Goal: Task Accomplishment & Management: Complete application form

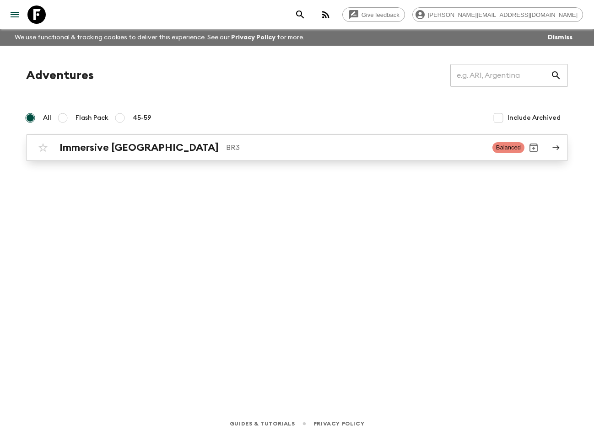
click at [126, 142] on h2 "Immersive [GEOGRAPHIC_DATA]" at bounding box center [138, 148] width 159 height 12
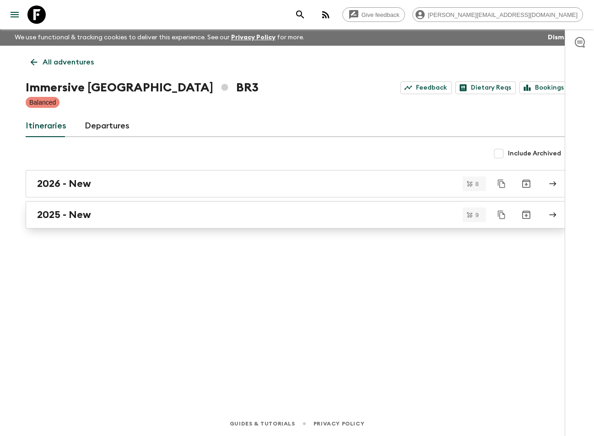
click at [85, 210] on h2 "2025 - New" at bounding box center [64, 215] width 54 height 12
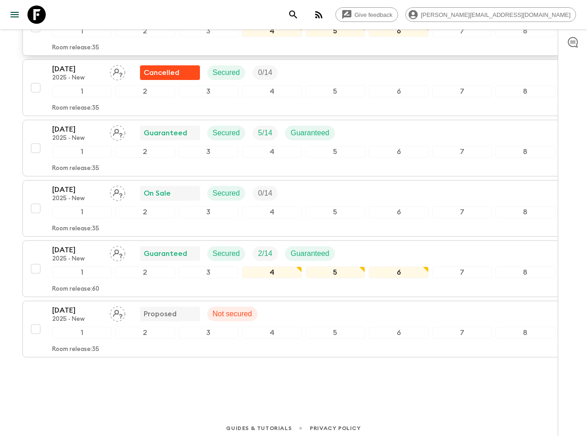
scroll to position [382, 0]
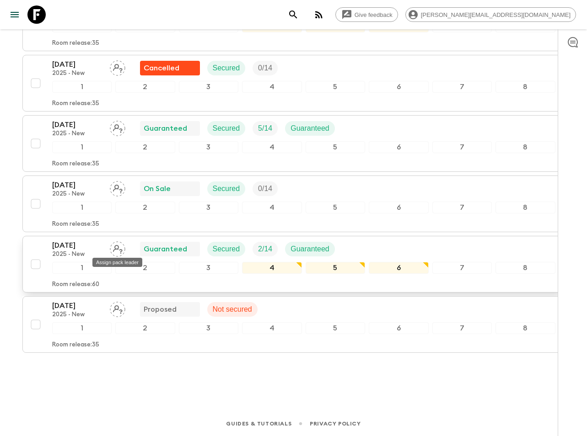
click at [120, 243] on icon "Assign pack leader" at bounding box center [118, 250] width 16 height 16
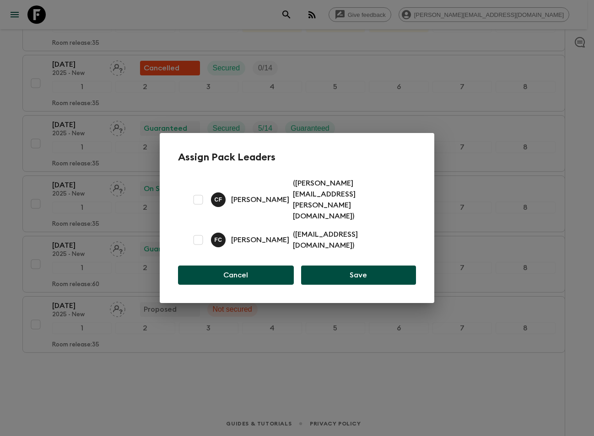
click at [263, 266] on button "Cancel" at bounding box center [236, 275] width 116 height 19
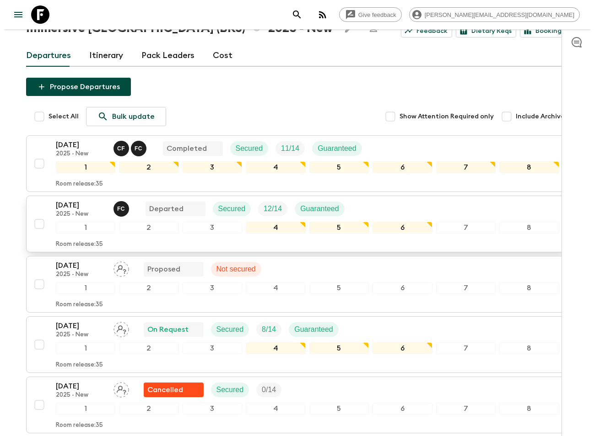
scroll to position [0, 0]
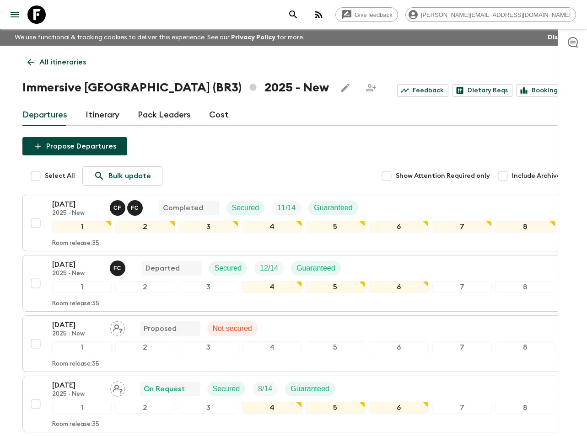
click at [166, 117] on link "Pack Leaders" at bounding box center [164, 115] width 53 height 22
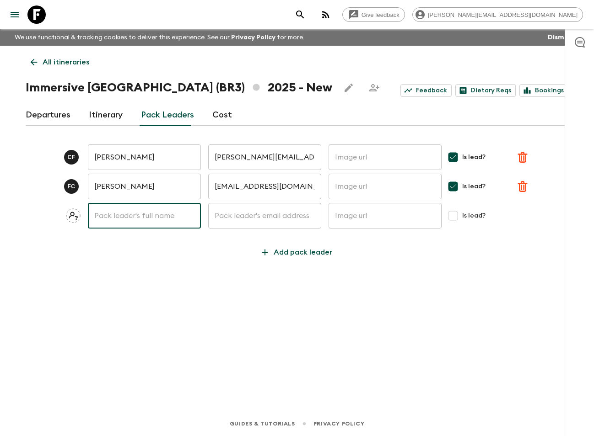
click at [162, 218] on input "text" at bounding box center [144, 216] width 113 height 26
type input "[PERSON_NAME]"
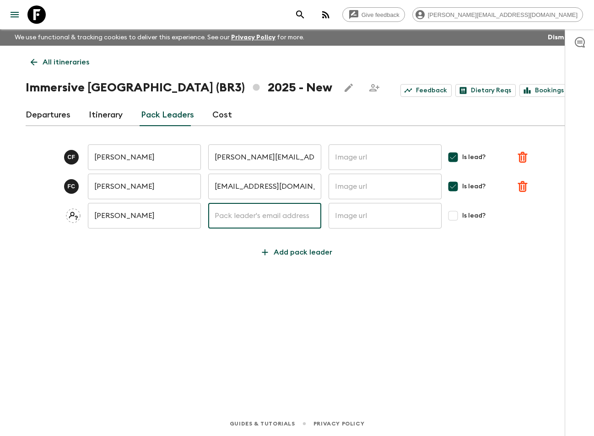
paste input "[EMAIL_ADDRESS][DOMAIN_NAME]"
type input "[EMAIL_ADDRESS][DOMAIN_NAME]"
click at [455, 217] on input "Is lead?" at bounding box center [453, 216] width 18 height 18
checkbox input "true"
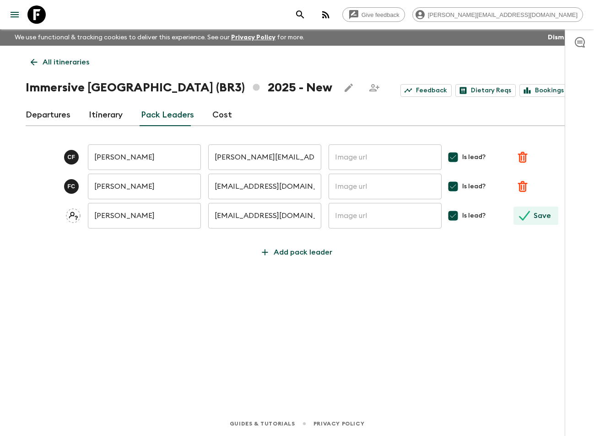
click at [525, 217] on icon "submit" at bounding box center [524, 216] width 11 height 10
checkbox input "false"
click at [51, 114] on link "Departures" at bounding box center [48, 115] width 45 height 22
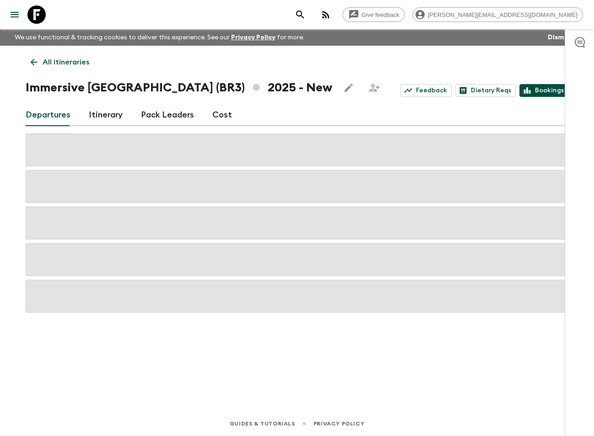
click at [548, 89] on link "Bookings" at bounding box center [543, 90] width 49 height 13
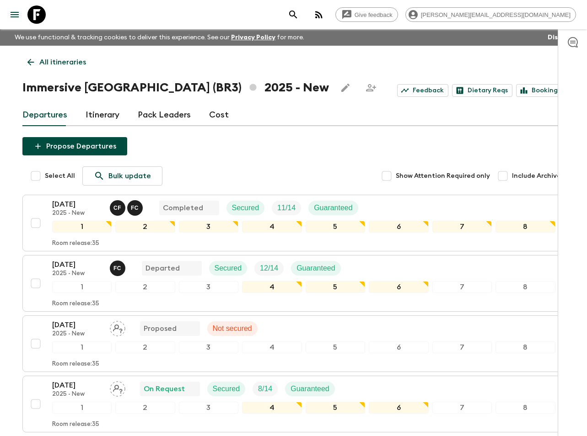
click at [157, 118] on link "Pack Leaders" at bounding box center [164, 115] width 53 height 22
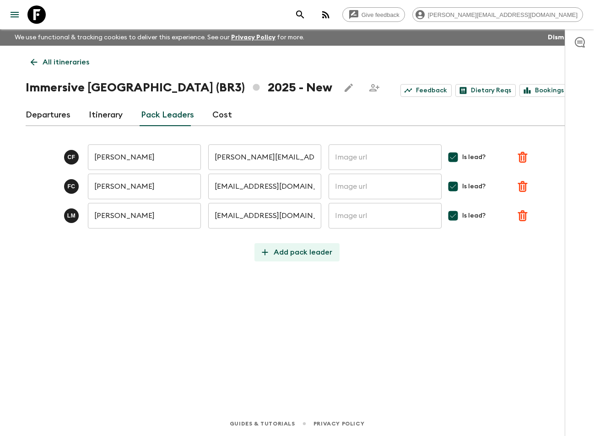
click at [303, 251] on p "Add pack leader" at bounding box center [303, 252] width 59 height 11
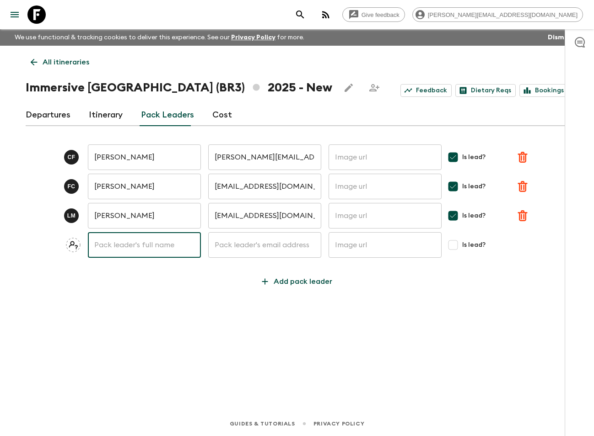
click at [148, 248] on input "text" at bounding box center [144, 245] width 113 height 26
type input "[PERSON_NAME]"
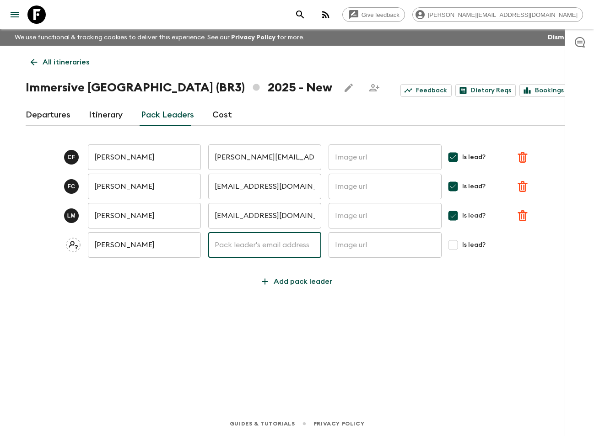
paste input "[EMAIL_ADDRESS][DOMAIN_NAME]"
type input "[EMAIL_ADDRESS][DOMAIN_NAME]"
click at [140, 245] on input "[PERSON_NAME]" at bounding box center [144, 245] width 113 height 26
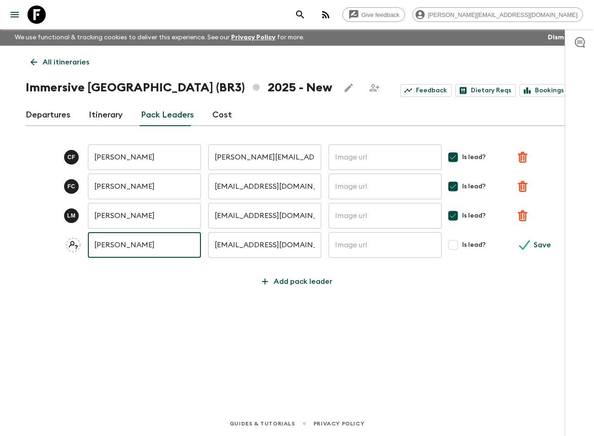
type input "[PERSON_NAME]"
click at [453, 247] on input "Is lead?" at bounding box center [453, 245] width 18 height 18
checkbox input "true"
click at [531, 247] on button "Save" at bounding box center [535, 245] width 45 height 18
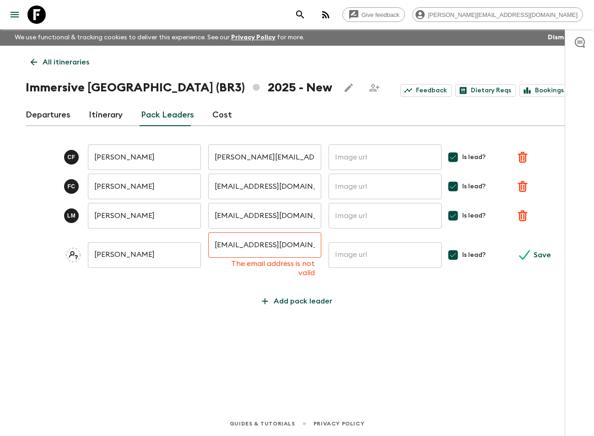
click at [305, 237] on input "[EMAIL_ADDRESS][DOMAIN_NAME]" at bounding box center [264, 245] width 113 height 26
click at [303, 242] on input "[EMAIL_ADDRESS][DOMAIN_NAME]" at bounding box center [264, 245] width 113 height 26
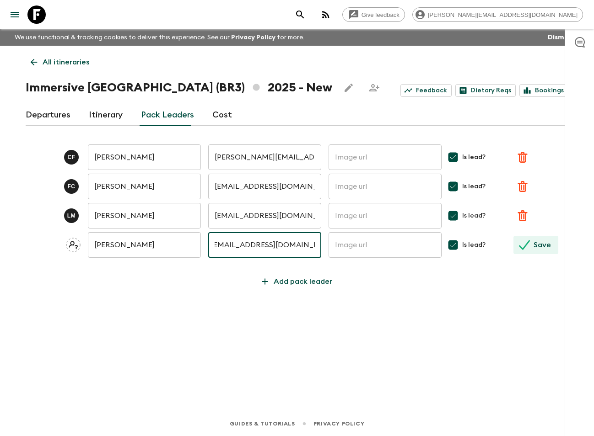
type input "[EMAIL_ADDRESS][DOMAIN_NAME]"
click at [532, 242] on button "Save" at bounding box center [535, 245] width 45 height 18
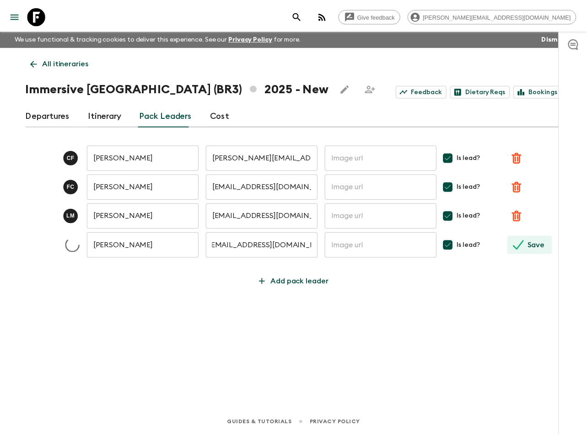
scroll to position [0, 0]
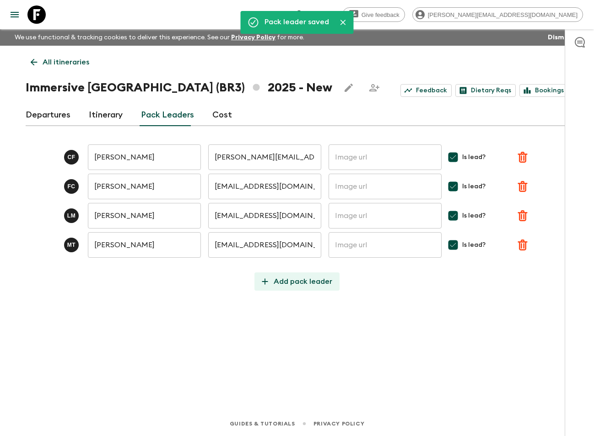
click at [303, 280] on p "Add pack leader" at bounding box center [303, 281] width 59 height 11
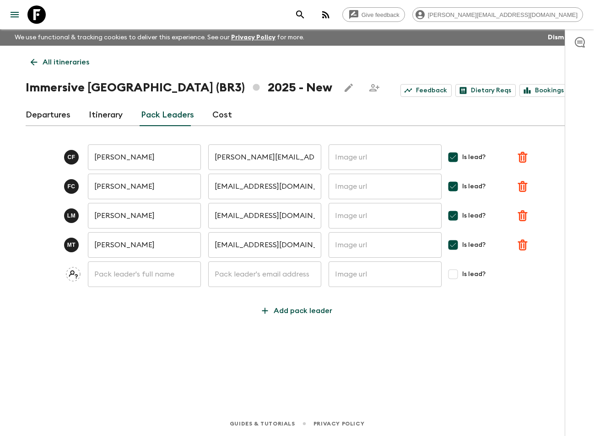
click at [144, 272] on input "text" at bounding box center [144, 275] width 113 height 26
paste input "[PERSON_NAME]"
type input "[PERSON_NAME]"
click at [252, 277] on input "text" at bounding box center [264, 275] width 113 height 26
paste input "[EMAIL_ADDRESS][DOMAIN_NAME]"
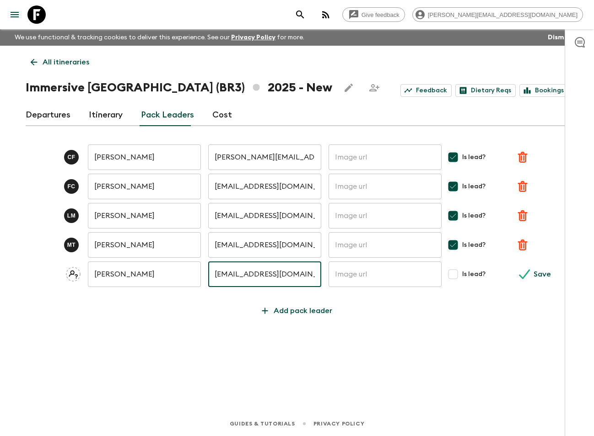
type input "[EMAIL_ADDRESS][DOMAIN_NAME]"
drag, startPoint x: 455, startPoint y: 276, endPoint x: 452, endPoint y: 280, distance: 4.9
click at [455, 276] on input "Is lead?" at bounding box center [453, 274] width 18 height 18
checkbox input "true"
click at [525, 276] on icon "submit" at bounding box center [524, 274] width 11 height 10
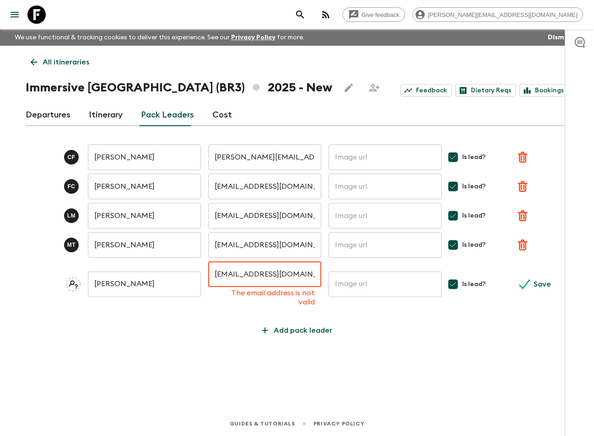
click at [304, 275] on input "[EMAIL_ADDRESS][DOMAIN_NAME]" at bounding box center [264, 275] width 113 height 26
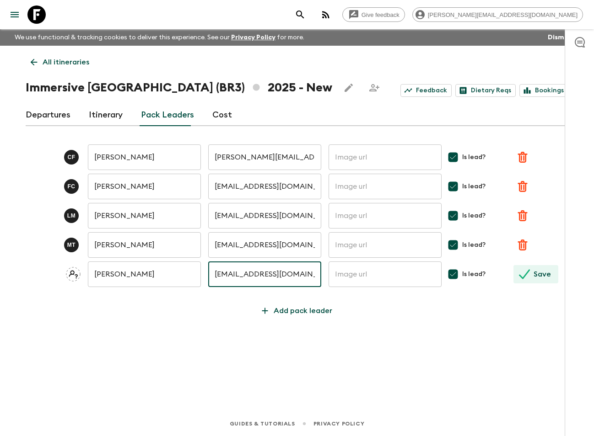
type input "[EMAIL_ADDRESS][DOMAIN_NAME]"
click at [529, 272] on icon "submit" at bounding box center [524, 274] width 11 height 11
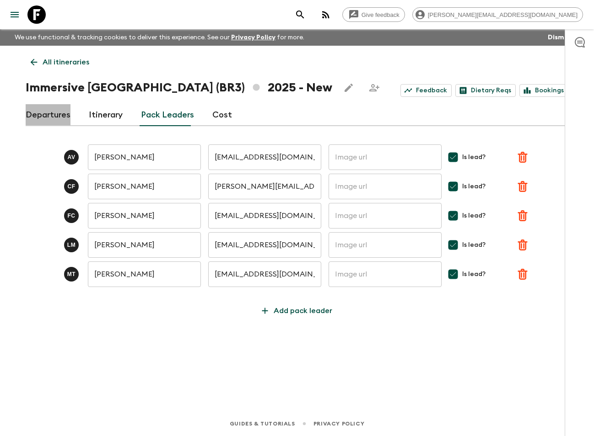
click at [54, 117] on link "Departures" at bounding box center [48, 115] width 45 height 22
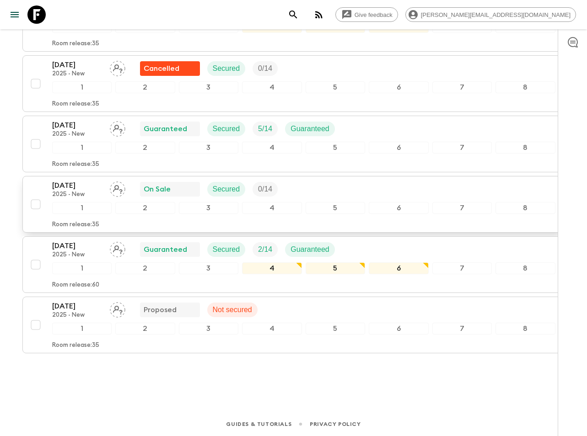
scroll to position [382, 0]
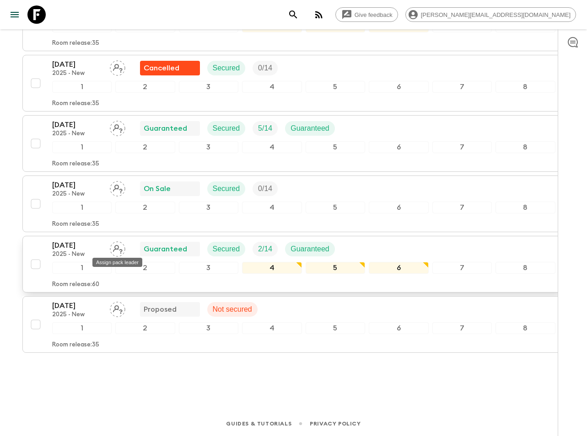
click at [121, 246] on icon "Assign pack leader" at bounding box center [118, 250] width 16 height 16
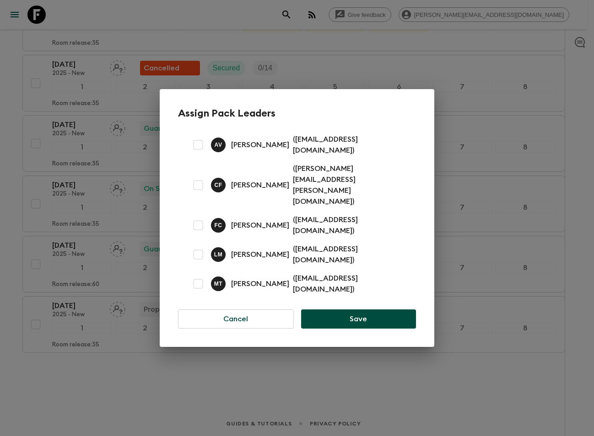
click at [197, 246] on input "checkbox" at bounding box center [198, 255] width 18 height 18
checkbox input "true"
click at [363, 310] on button "Save" at bounding box center [358, 319] width 115 height 19
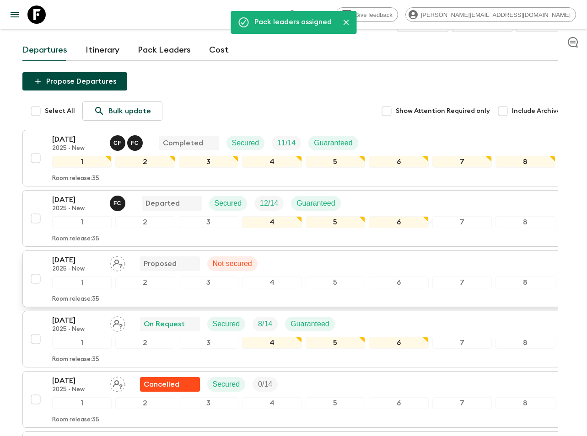
scroll to position [61, 0]
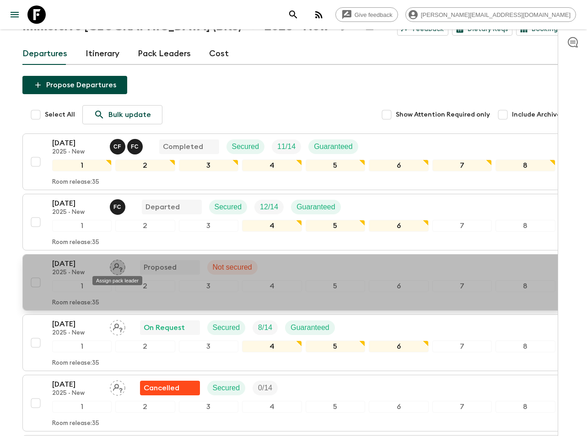
click at [122, 266] on icon "Assign pack leader" at bounding box center [118, 268] width 16 height 16
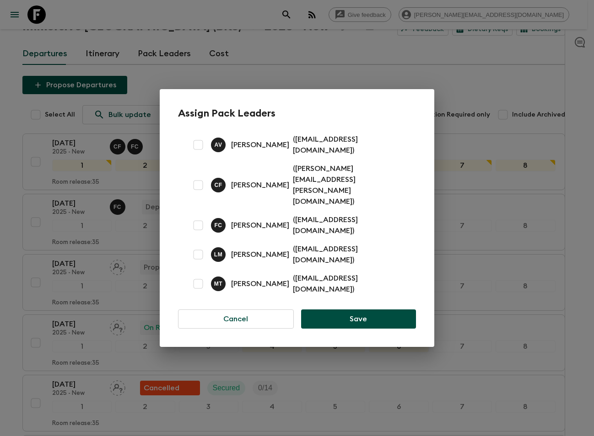
click at [200, 154] on input "checkbox" at bounding box center [198, 145] width 18 height 18
checkbox input "true"
click at [359, 310] on button "Save" at bounding box center [358, 319] width 115 height 19
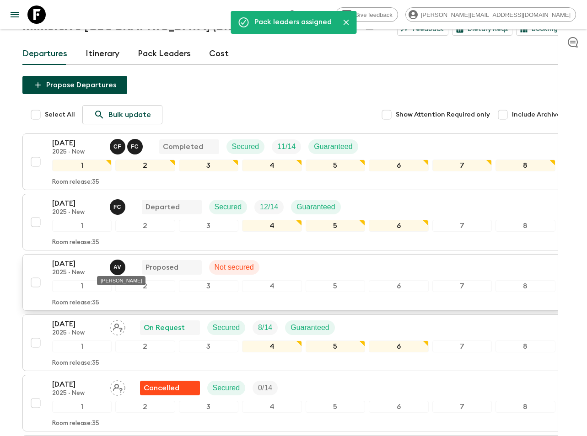
click at [118, 269] on p "A V" at bounding box center [117, 267] width 8 height 7
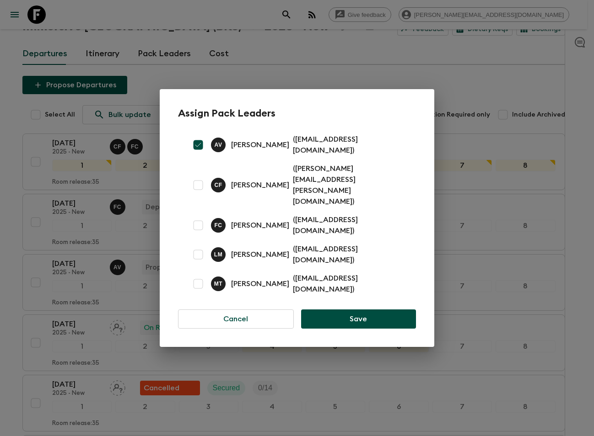
click at [196, 154] on input "checkbox" at bounding box center [198, 145] width 18 height 18
checkbox input "false"
click at [356, 310] on button "Save" at bounding box center [358, 319] width 115 height 19
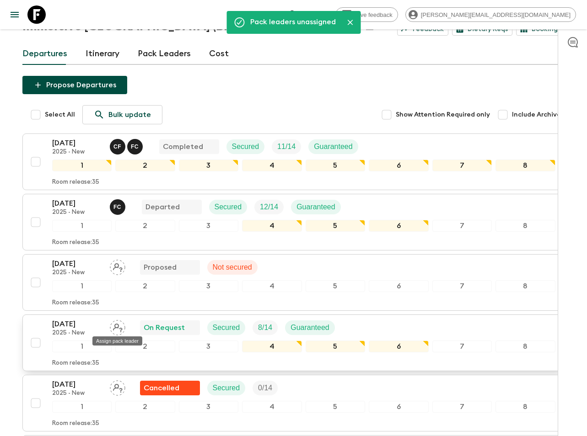
click at [118, 327] on icon "Assign pack leader" at bounding box center [118, 328] width 10 height 9
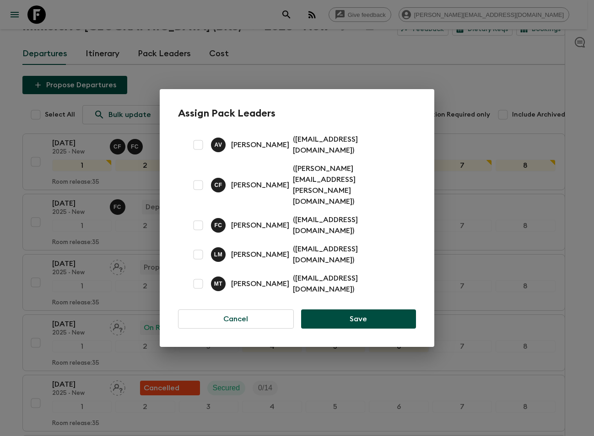
click at [196, 154] on input "checkbox" at bounding box center [198, 145] width 18 height 18
checkbox input "true"
click at [353, 310] on button "Save" at bounding box center [358, 319] width 115 height 19
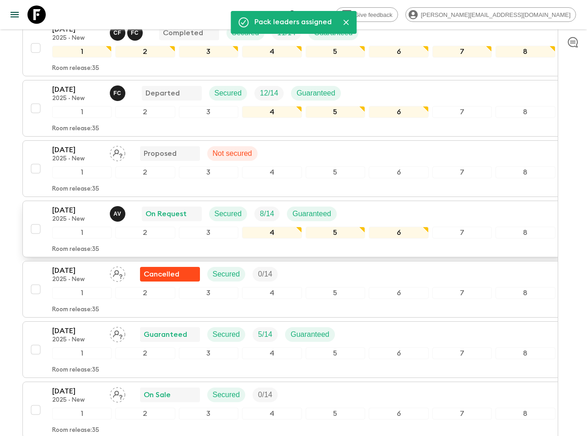
scroll to position [199, 0]
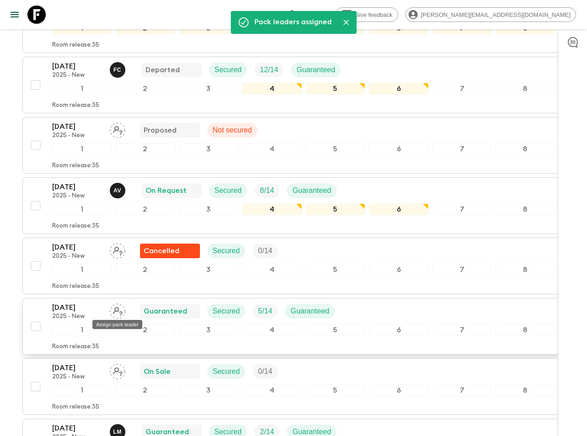
click at [115, 313] on icon "Assign pack leader" at bounding box center [118, 312] width 16 height 16
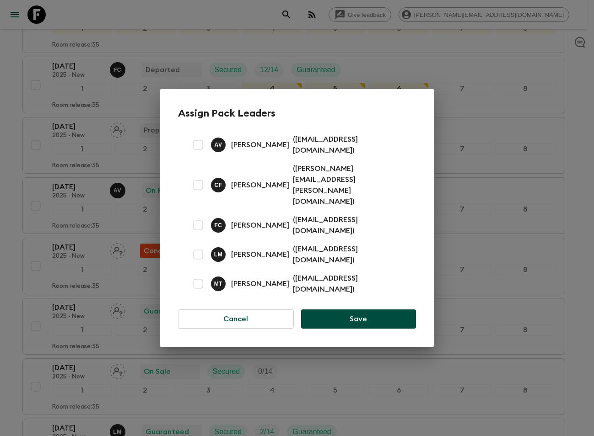
click at [201, 275] on input "checkbox" at bounding box center [198, 284] width 18 height 18
checkbox input "true"
click at [376, 310] on button "Save" at bounding box center [358, 319] width 115 height 19
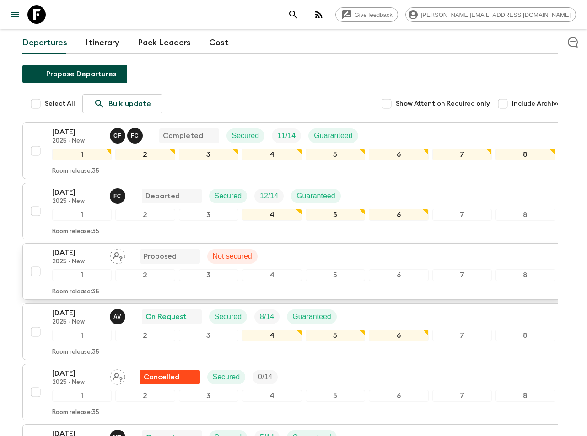
scroll to position [0, 0]
